Goal: Task Accomplishment & Management: Use online tool/utility

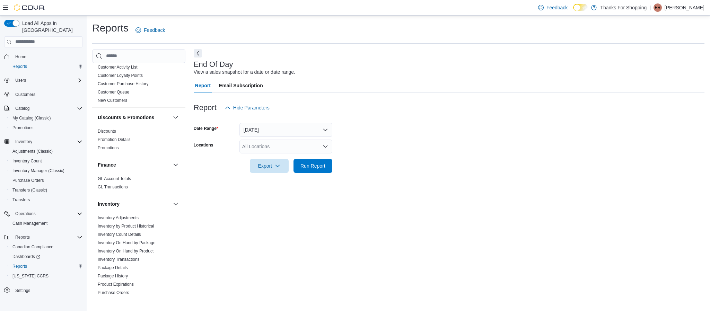
scroll to position [90, 0]
click at [149, 250] on link "Inventory On Hand by Product" at bounding box center [126, 251] width 56 height 5
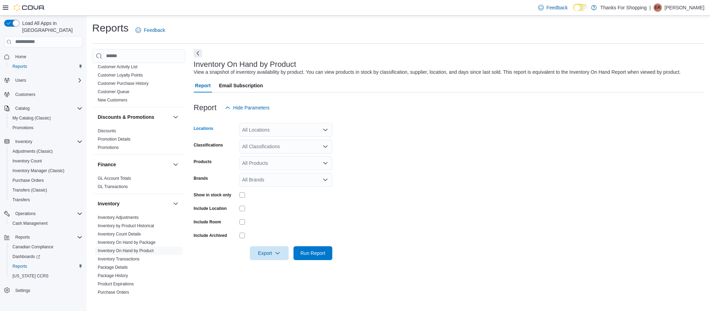
click at [294, 130] on div "All Locations" at bounding box center [286, 130] width 93 height 14
type input "***"
click at [289, 151] on span "[PERSON_NAME]'s Cannabis" at bounding box center [290, 151] width 65 height 7
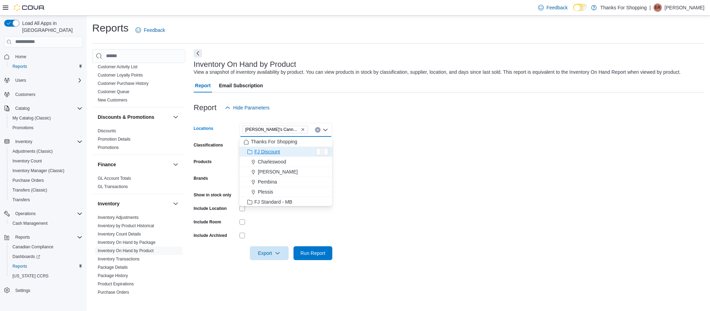
click at [388, 161] on form "Locations [PERSON_NAME]'s Cannabis Combo box. Selected. [PERSON_NAME]'s Cannabi…" at bounding box center [449, 188] width 511 height 146
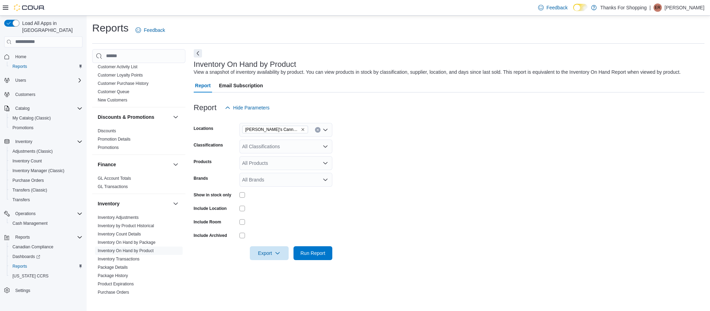
click at [272, 146] on div "All Classifications" at bounding box center [286, 147] width 93 height 14
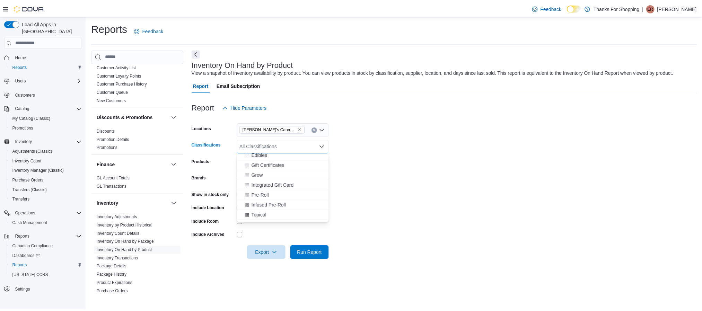
scroll to position [275, 0]
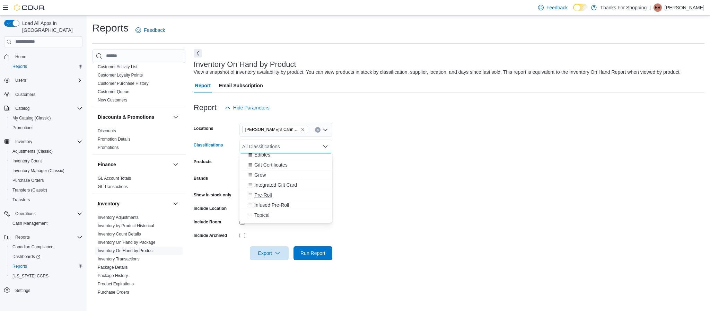
click at [265, 196] on span "Pre-Roll" at bounding box center [263, 195] width 18 height 7
click at [430, 165] on form "Locations [PERSON_NAME]'s Cannabis Classifications Pre-Roll Products All Produc…" at bounding box center [449, 188] width 511 height 146
click at [240, 198] on div at bounding box center [243, 195] width 6 height 6
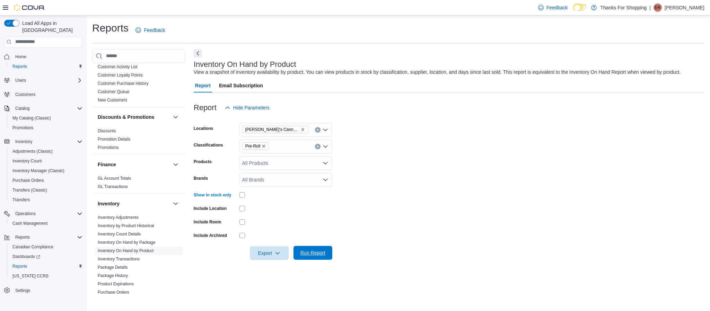
click at [313, 255] on span "Run Report" at bounding box center [313, 253] width 25 height 7
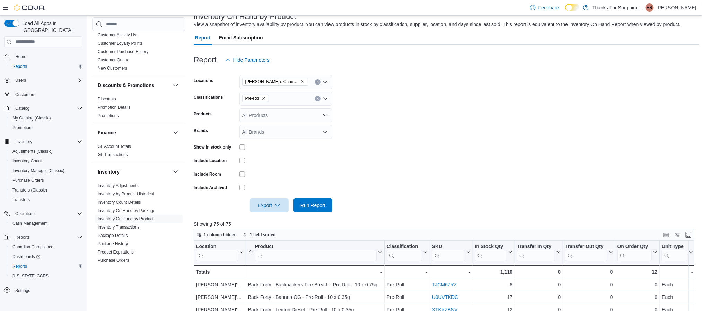
scroll to position [49, 0]
click at [269, 205] on span "Export" at bounding box center [269, 204] width 31 height 14
click at [271, 227] on button "Export to Csv" at bounding box center [271, 232] width 40 height 14
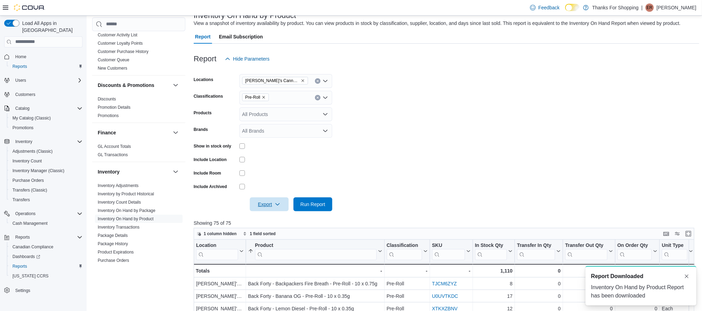
scroll to position [0, 0]
